Goal: Information Seeking & Learning: Learn about a topic

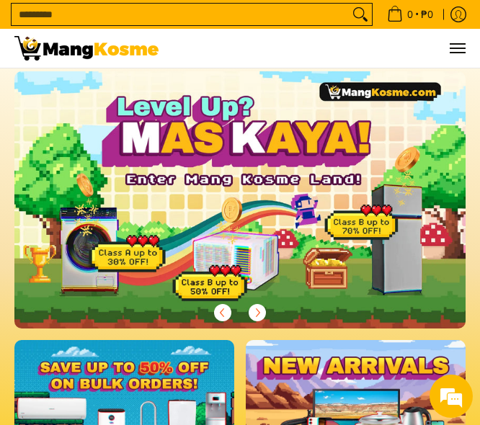
scroll to position [312, 0]
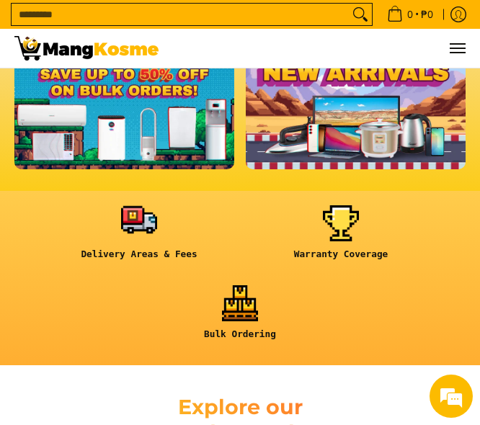
click at [132, 235] on link at bounding box center [138, 238] width 187 height 66
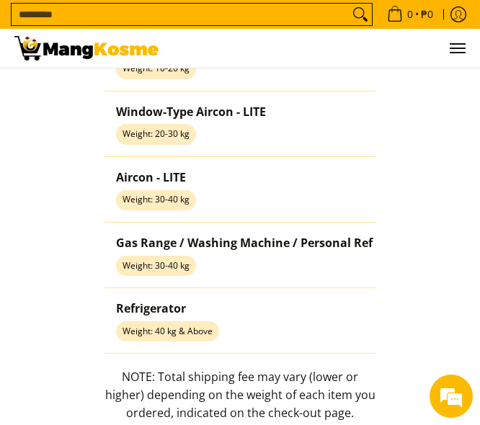
scroll to position [1710, 0]
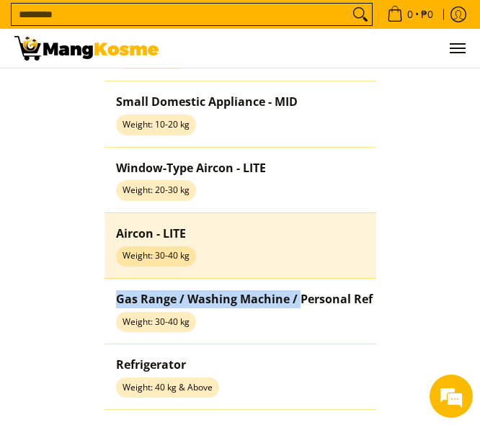
drag, startPoint x: 301, startPoint y: 281, endPoint x: 306, endPoint y: 255, distance: 27.0
click at [306, 255] on tbody "Small Domestic Appliance - LITE Weight 0-10 kg ₱200 ₱220 ₱250 ₱450 Small Domest…" at bounding box center [366, 213] width 522 height 394
click at [275, 252] on td "Aircon - LITE Weight: 30-40 kg" at bounding box center [245, 246] width 280 height 66
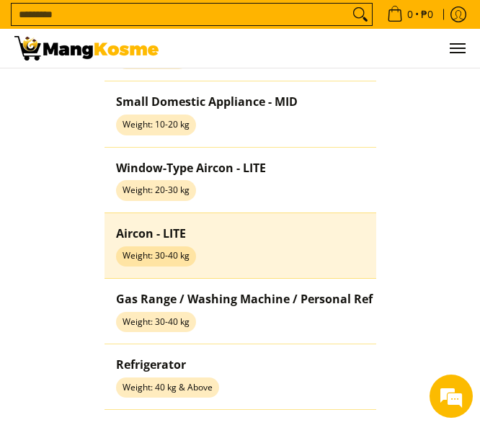
click at [141, 263] on span "Weight: 30-40 kg" at bounding box center [156, 257] width 80 height 20
click at [144, 261] on span "Weight: 30-40 kg" at bounding box center [156, 257] width 80 height 20
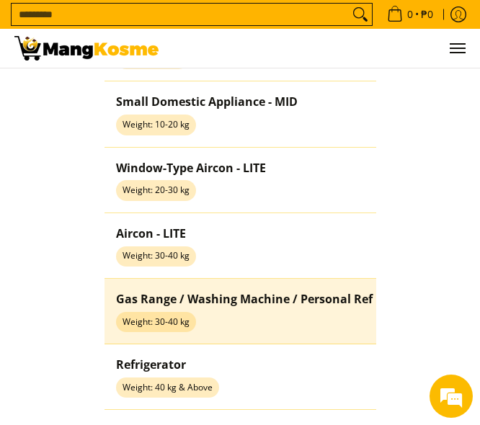
scroll to position [2022, 0]
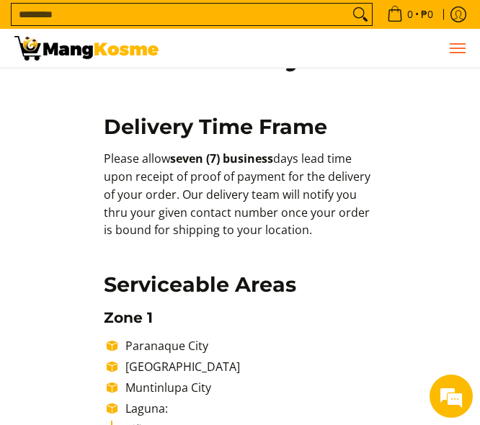
click at [453, 56] on button "Menu" at bounding box center [456, 48] width 17 height 39
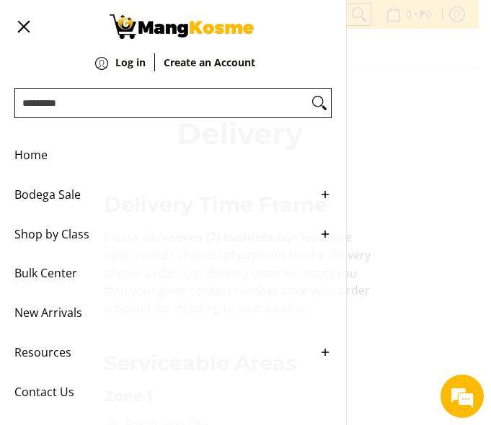
scroll to position [0, 0]
click at [319, 241] on icon "Main Menu" at bounding box center [325, 234] width 13 height 13
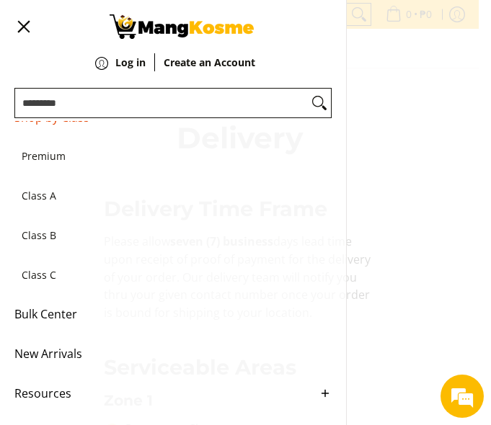
scroll to position [171, 0]
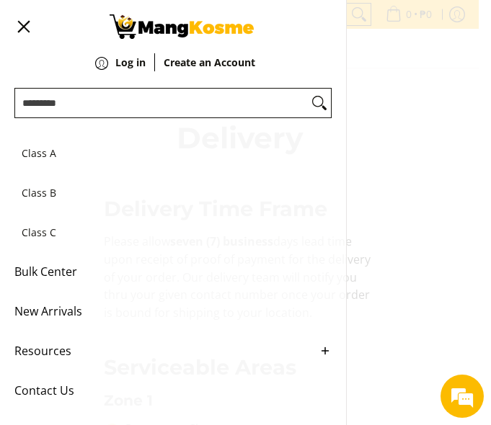
click at [56, 278] on span "Bulk Center" at bounding box center [162, 272] width 296 height 40
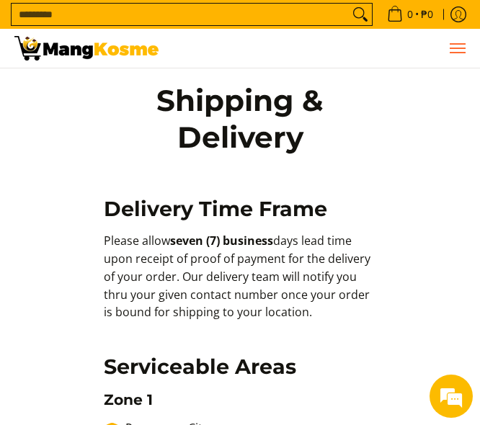
click at [451, 48] on span "Menu" at bounding box center [456, 48] width 17 height 0
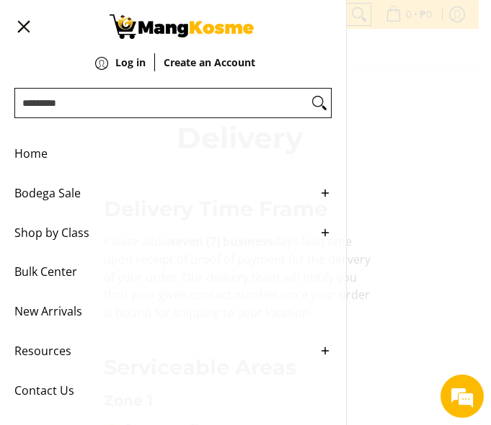
scroll to position [13, 0]
click at [61, 192] on span "Bodega Sale" at bounding box center [162, 194] width 296 height 40
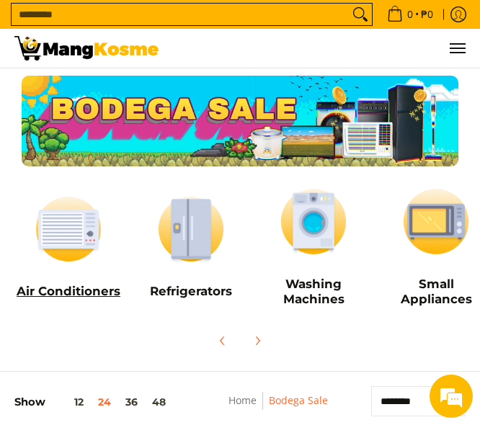
click at [58, 290] on h5 "Air Conditioners" at bounding box center [68, 291] width 108 height 15
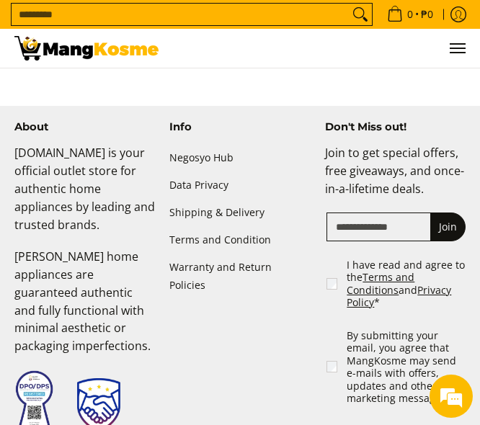
scroll to position [4248, 0]
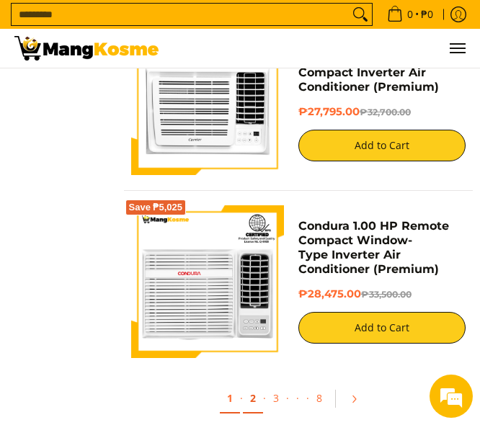
click at [253, 397] on link "2" at bounding box center [253, 399] width 20 height 30
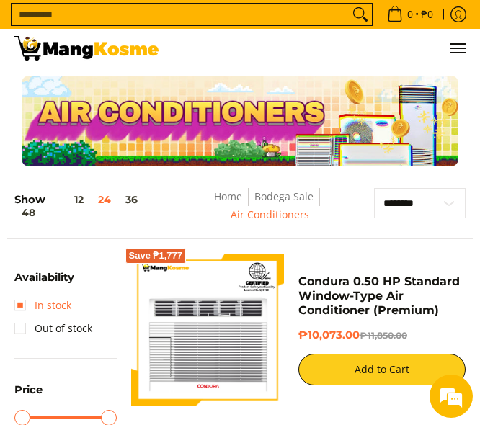
click at [46, 306] on link "In stock" at bounding box center [42, 305] width 57 height 23
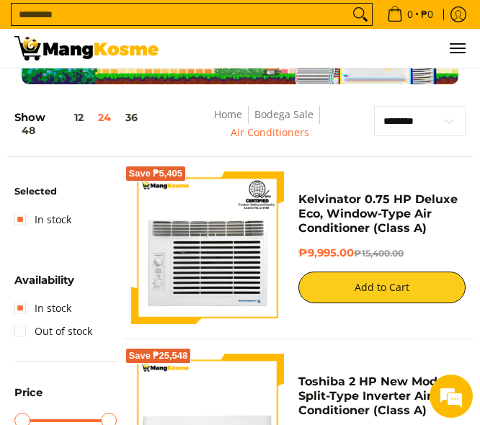
scroll to position [25, 0]
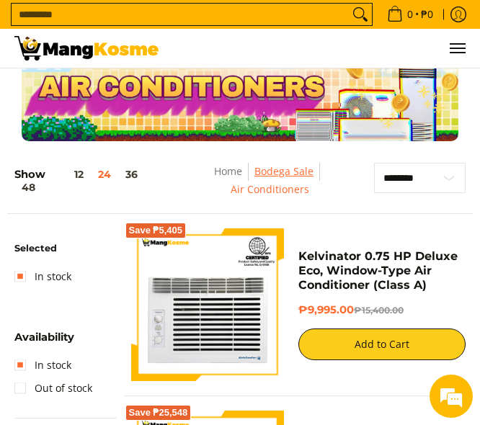
click at [273, 164] on link "Bodega Sale" at bounding box center [284, 171] width 59 height 14
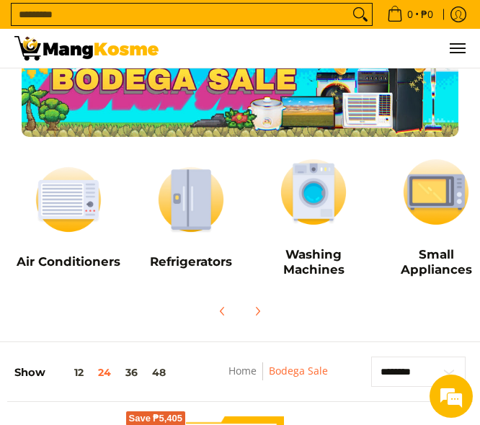
scroll to position [49, 0]
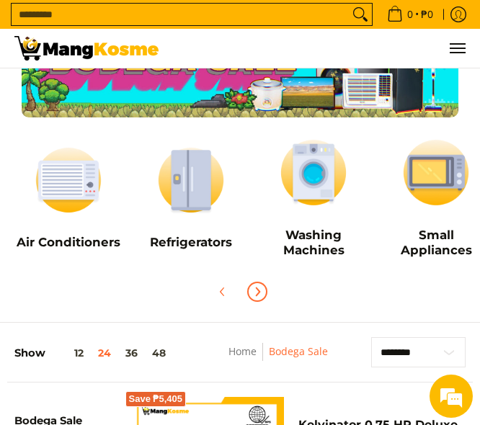
click at [260, 293] on icon "Next" at bounding box center [258, 292] width 12 height 12
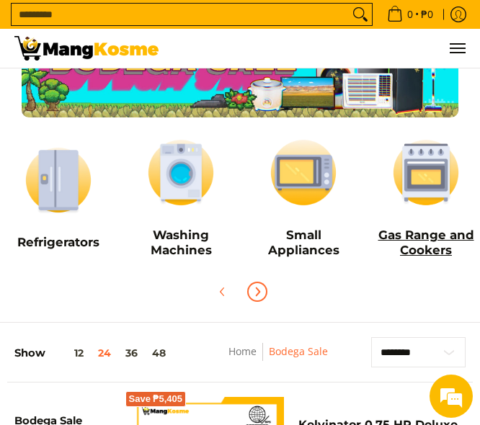
click at [446, 234] on h5 "Gas Range and Cookers" at bounding box center [426, 243] width 108 height 30
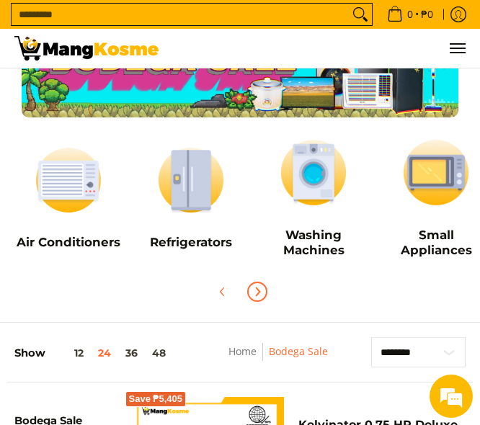
click at [257, 293] on icon "Next" at bounding box center [258, 292] width 12 height 12
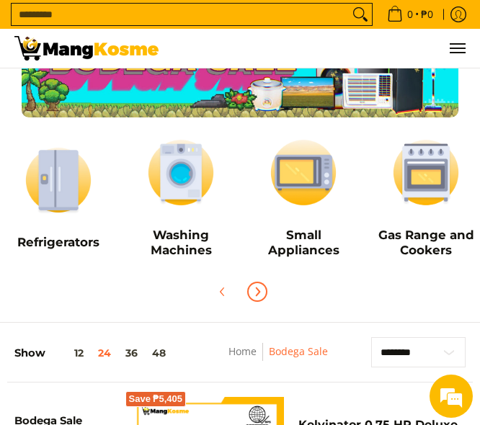
click at [257, 293] on icon "Next" at bounding box center [258, 292] width 12 height 12
click at [312, 250] on h5 "Small Appliances" at bounding box center [303, 243] width 108 height 30
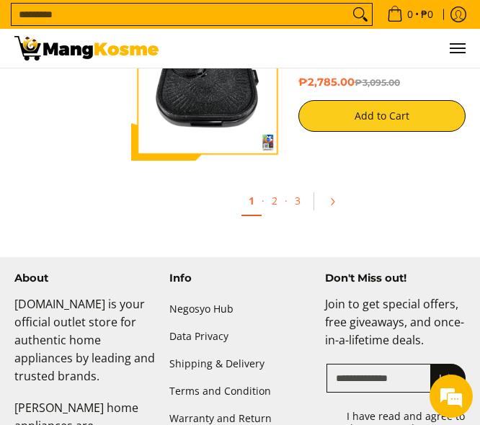
scroll to position [4361, 0]
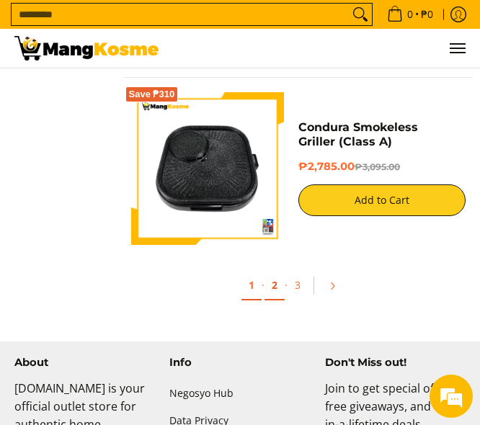
click at [271, 284] on link "2" at bounding box center [275, 286] width 20 height 30
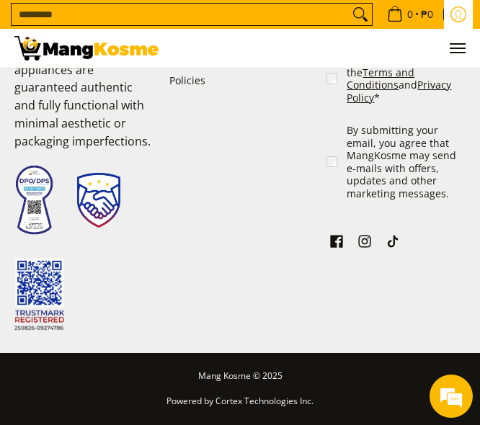
scroll to position [4500, 0]
